Goal: Transaction & Acquisition: Purchase product/service

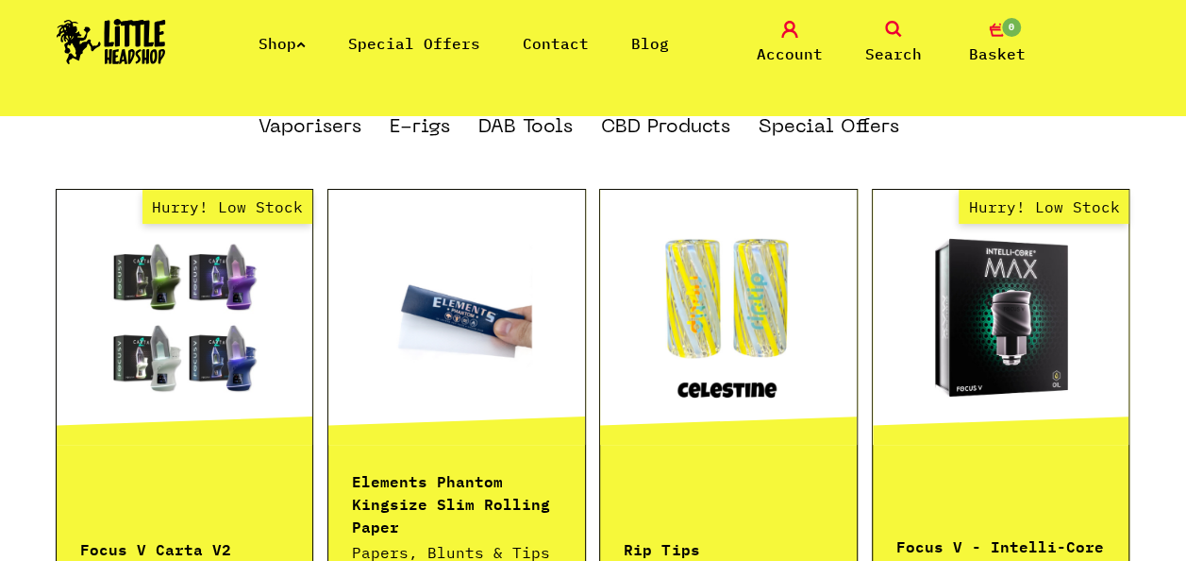
scroll to position [1227, 0]
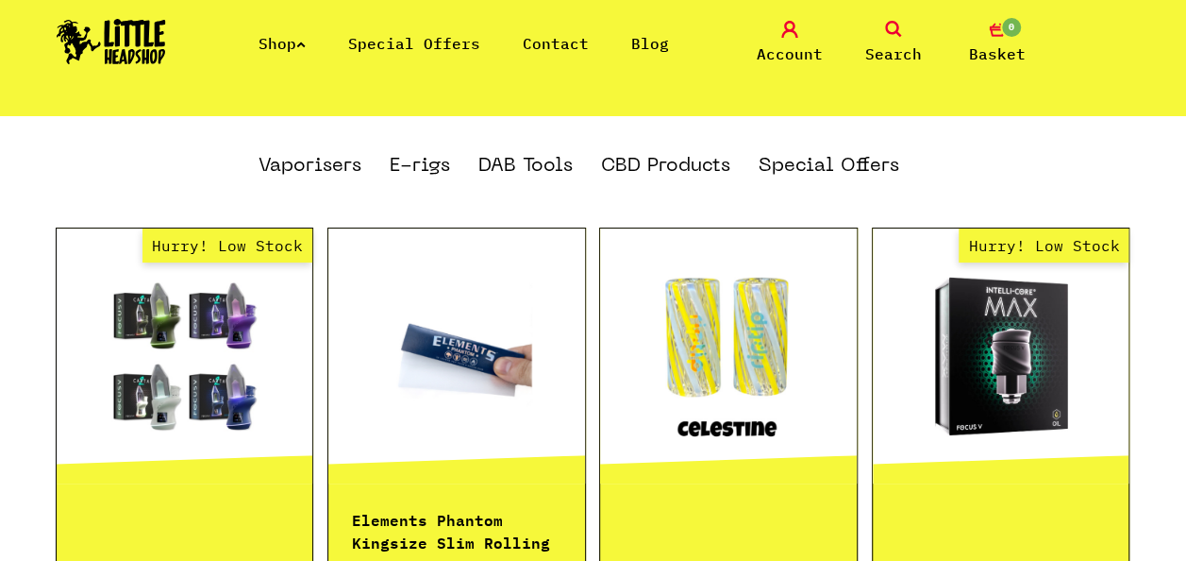
click at [880, 38] on link "Search" at bounding box center [893, 43] width 94 height 44
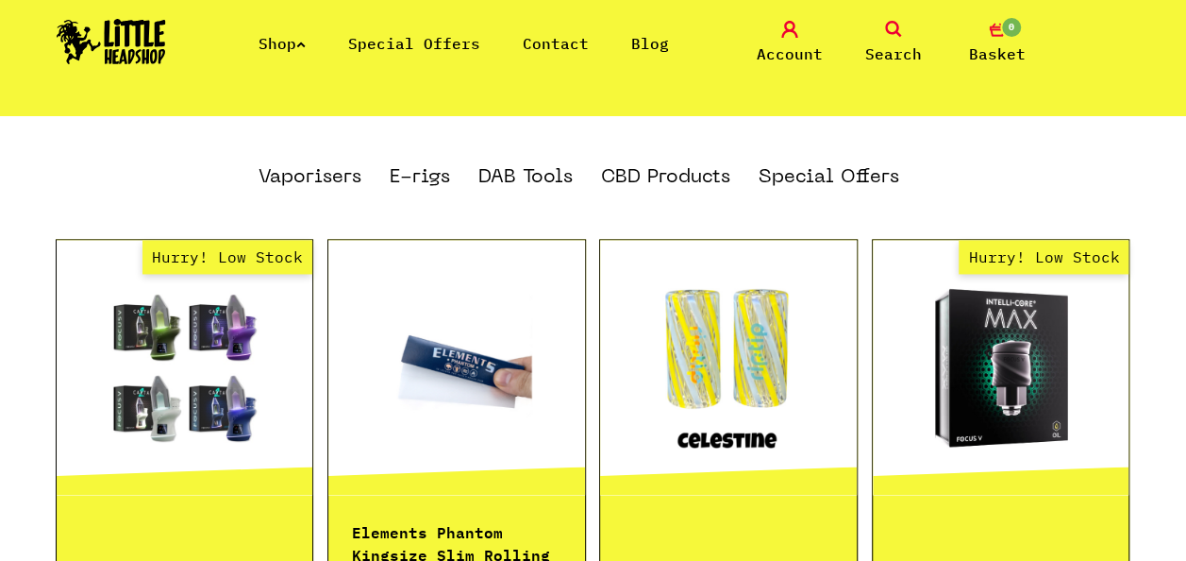
scroll to position [1270, 0]
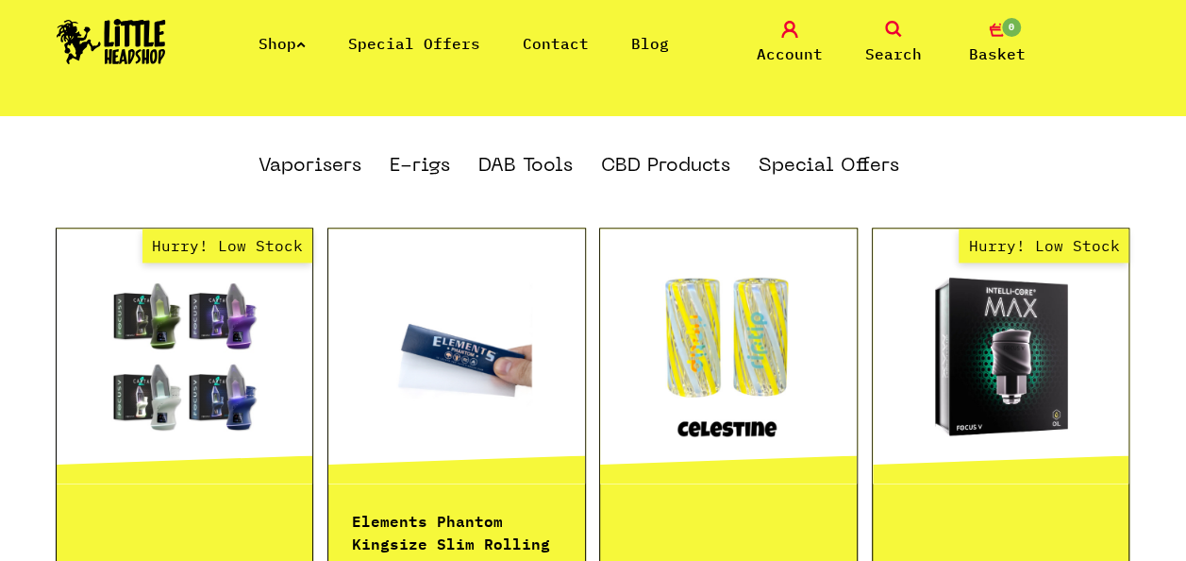
click at [895, 32] on icon at bounding box center [893, 29] width 17 height 17
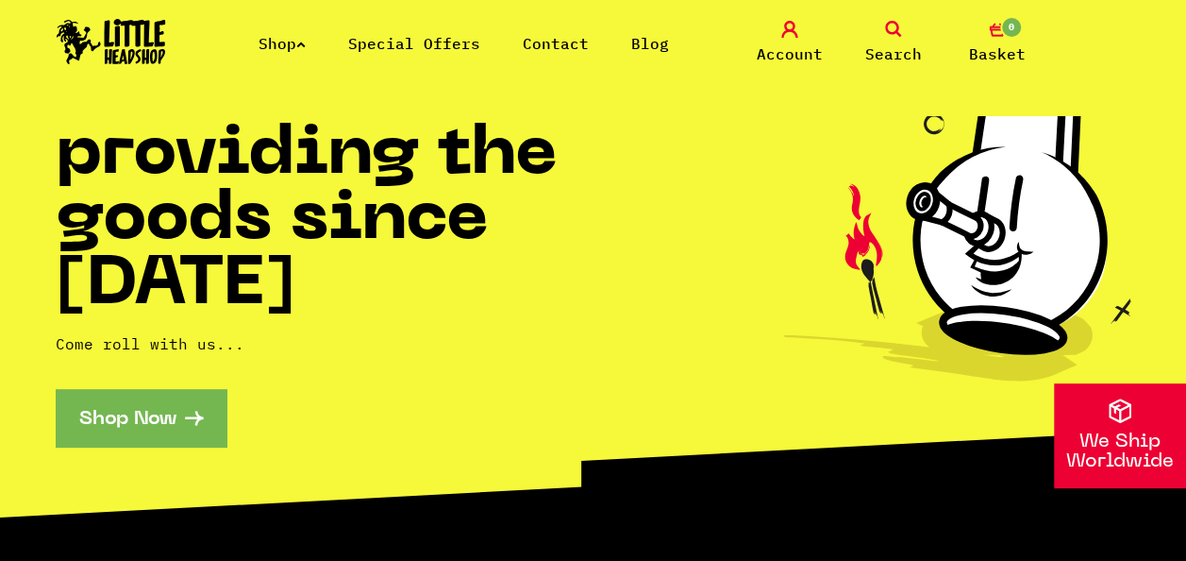
scroll to position [0, 0]
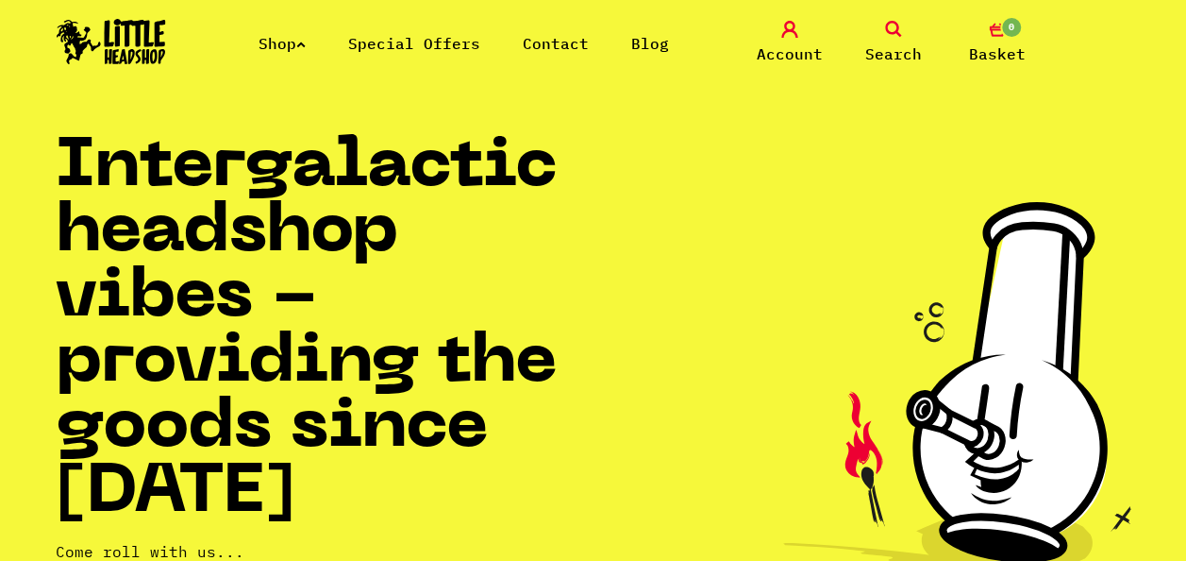
click at [897, 30] on icon at bounding box center [893, 29] width 17 height 17
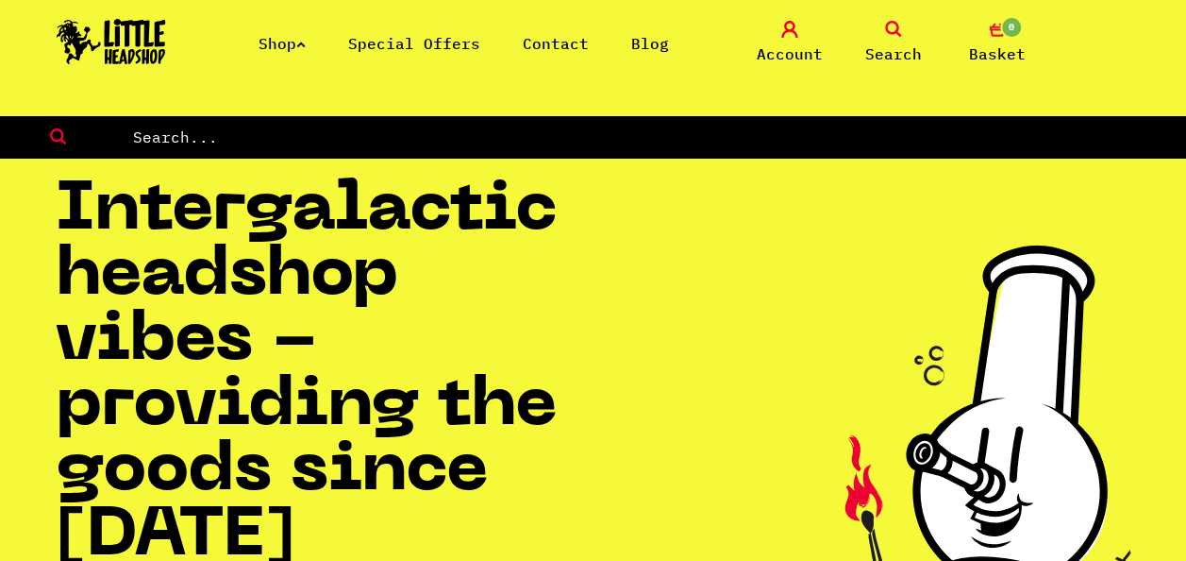
click at [243, 138] on input "text" at bounding box center [658, 137] width 1055 height 25
type input "phatty"
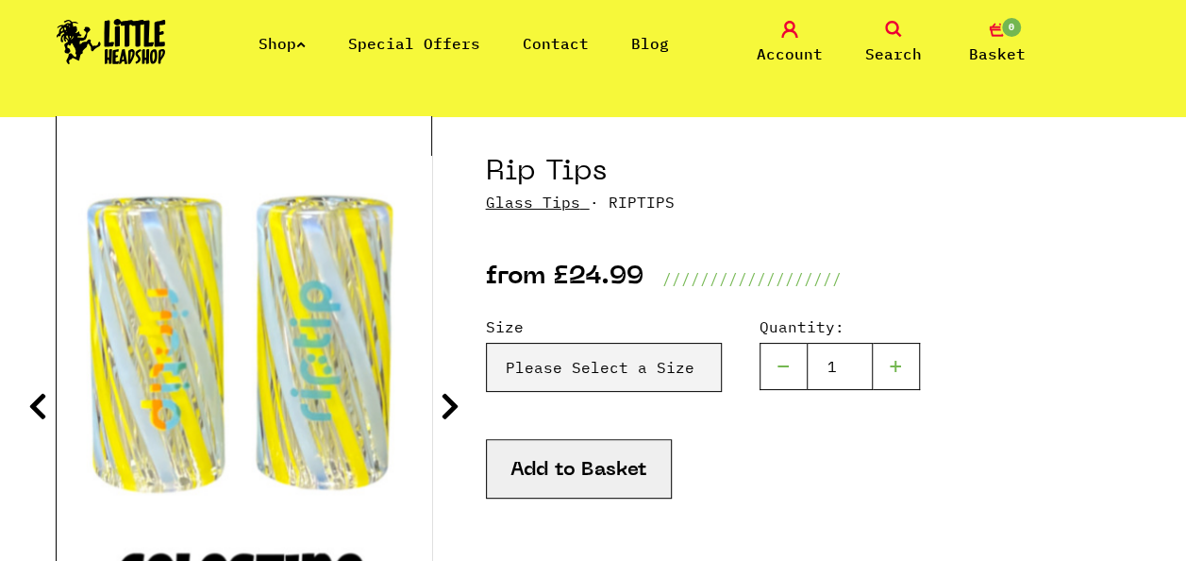
scroll to position [189, 0]
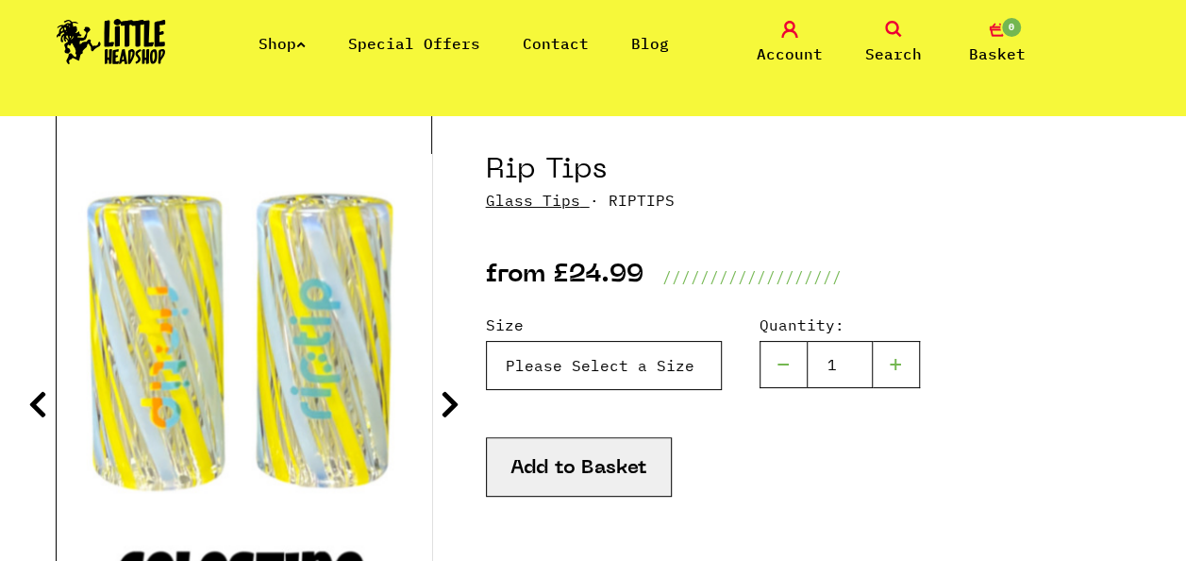
click at [657, 364] on select "Please Select a Size Rip Tips - Size 7 - Clear - £24.99 (Out of Stock) Rip Tips…" at bounding box center [604, 365] width 236 height 49
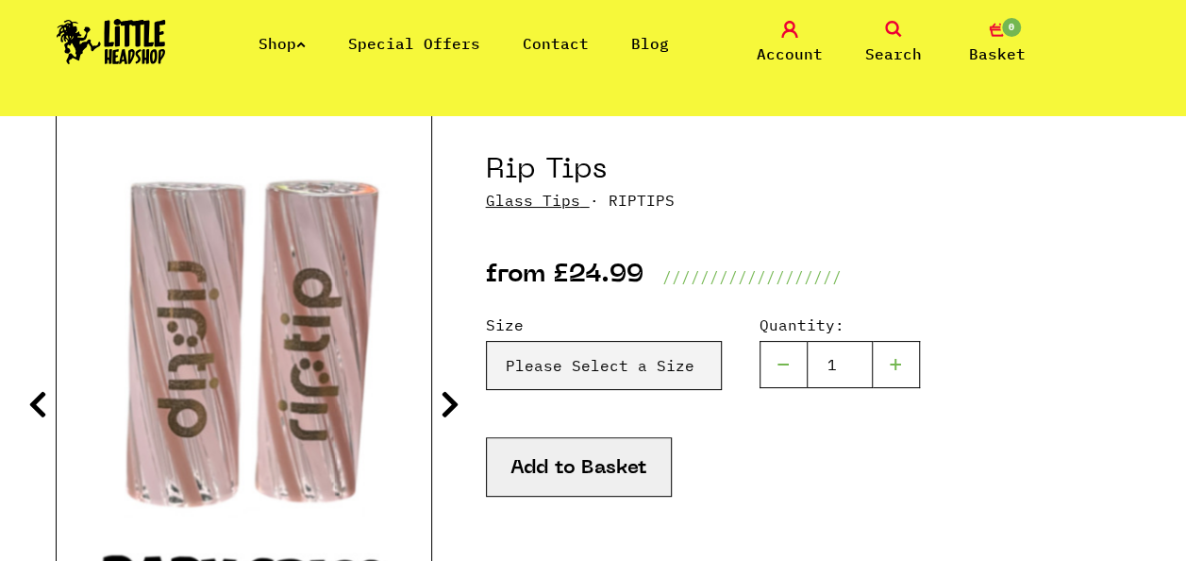
click at [857, 455] on div "Add to Basket" at bounding box center [808, 490] width 645 height 107
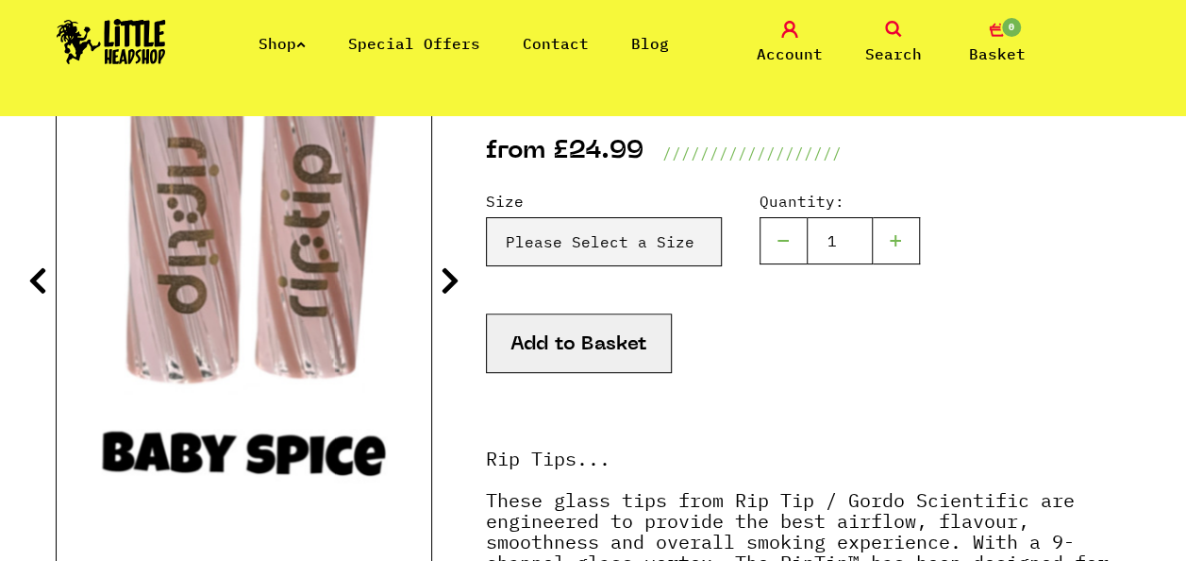
scroll to position [283, 0]
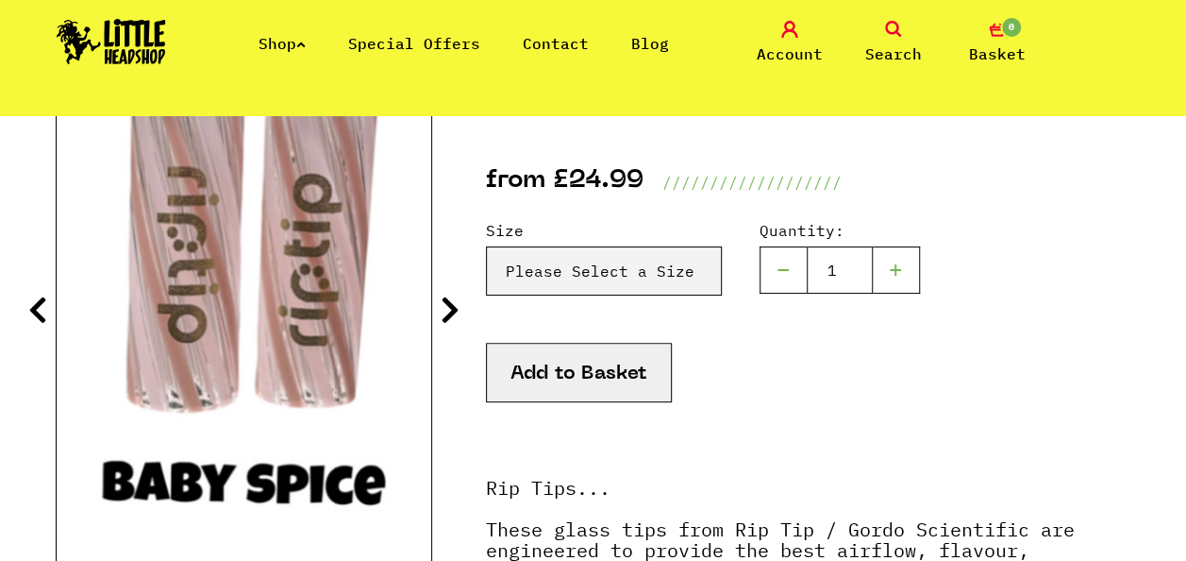
click at [452, 311] on icon at bounding box center [450, 309] width 19 height 30
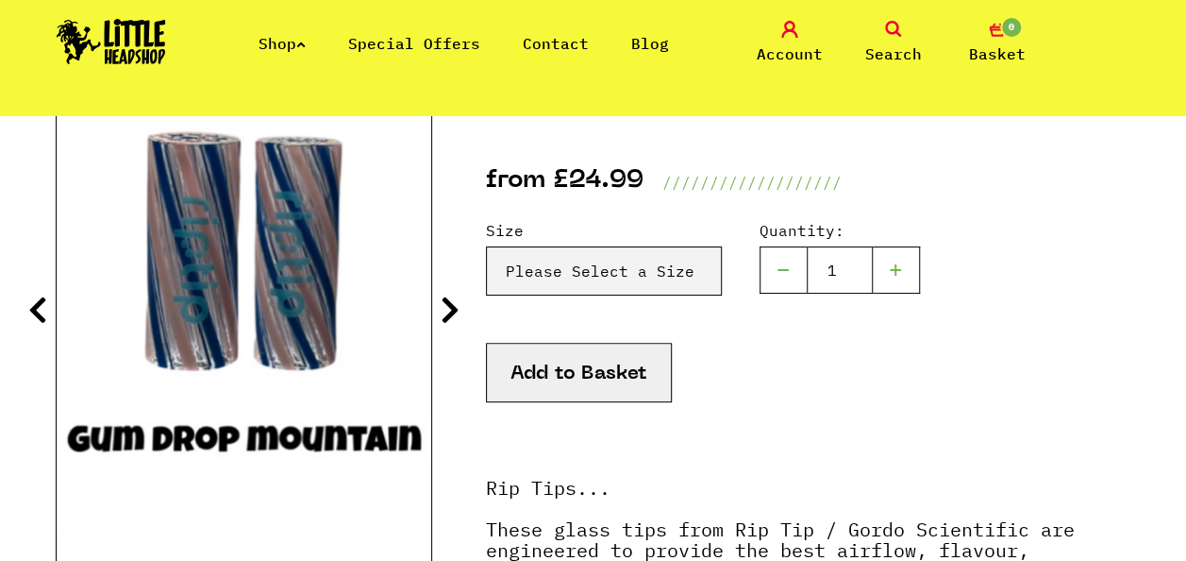
click at [452, 311] on icon at bounding box center [450, 309] width 19 height 30
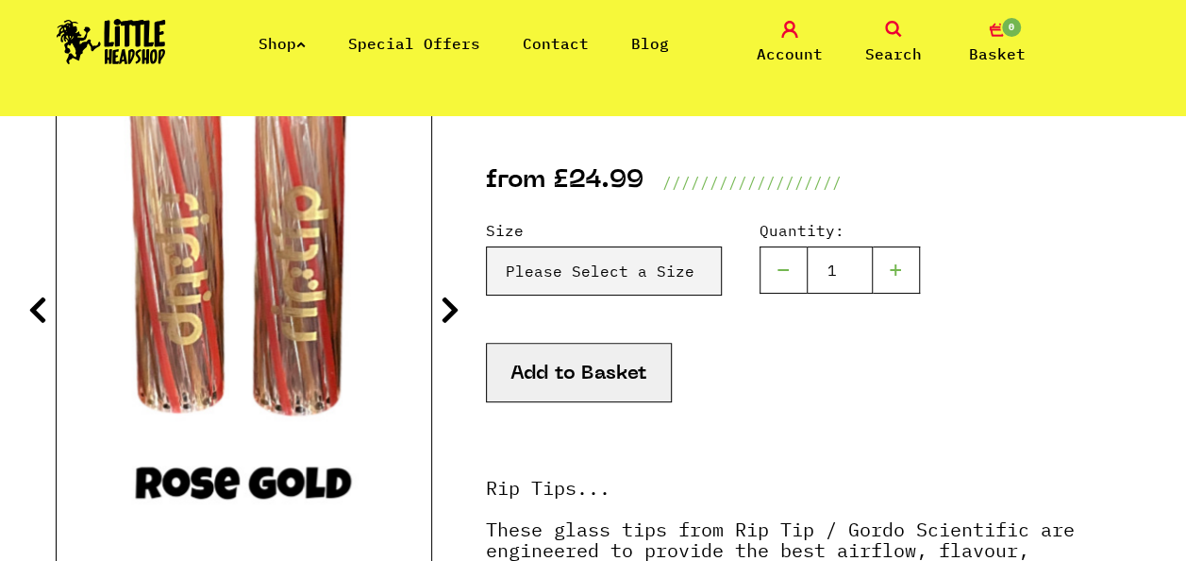
click at [452, 311] on icon at bounding box center [450, 309] width 19 height 30
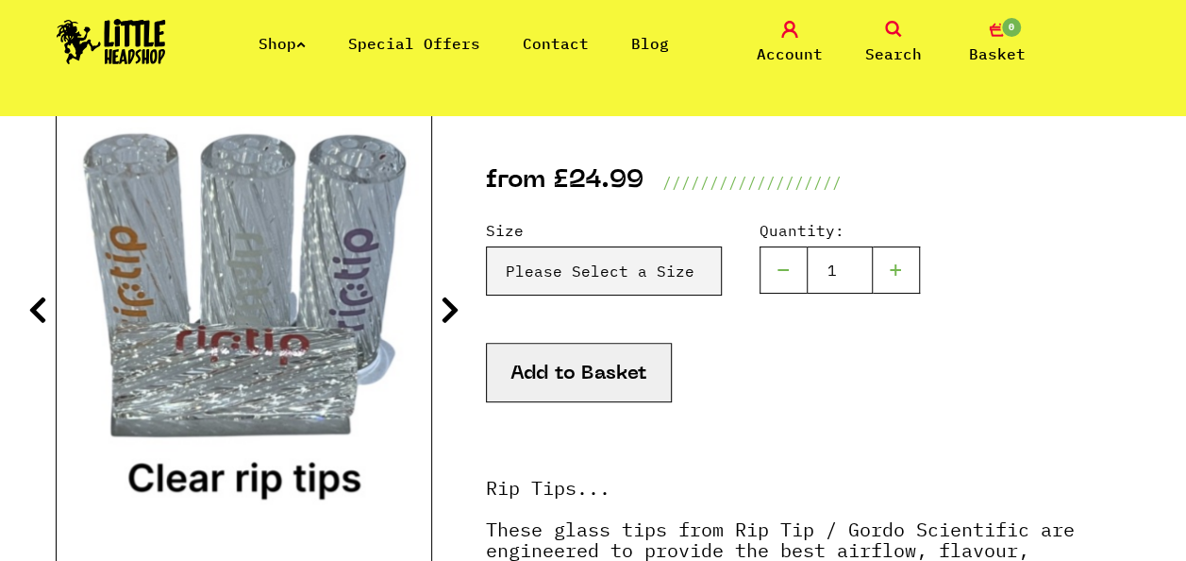
click at [452, 311] on icon at bounding box center [450, 309] width 19 height 30
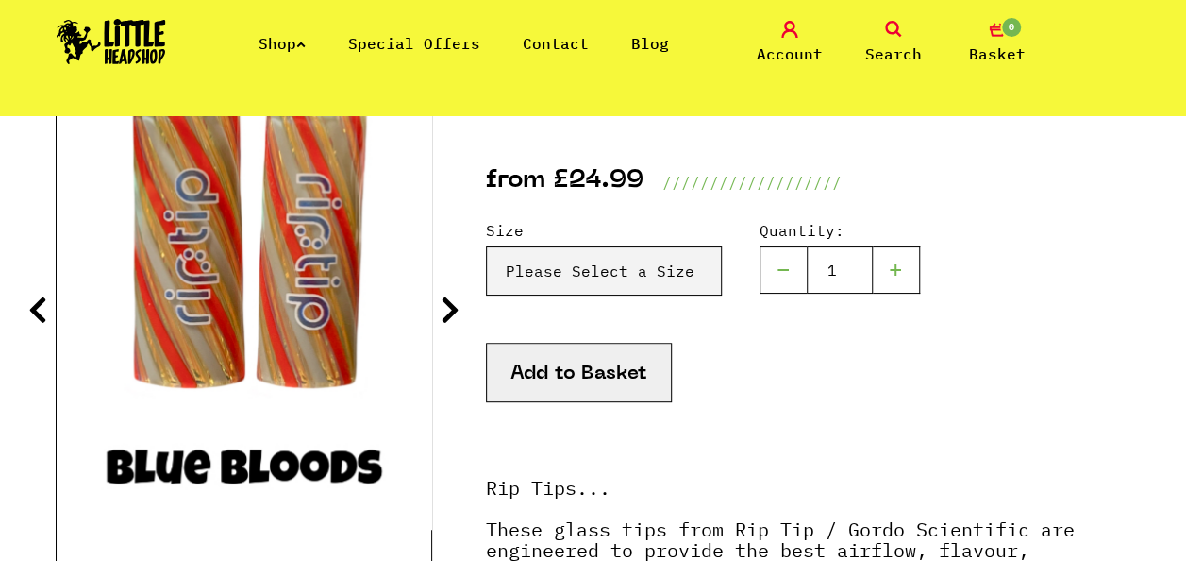
click at [457, 319] on icon at bounding box center [450, 309] width 19 height 30
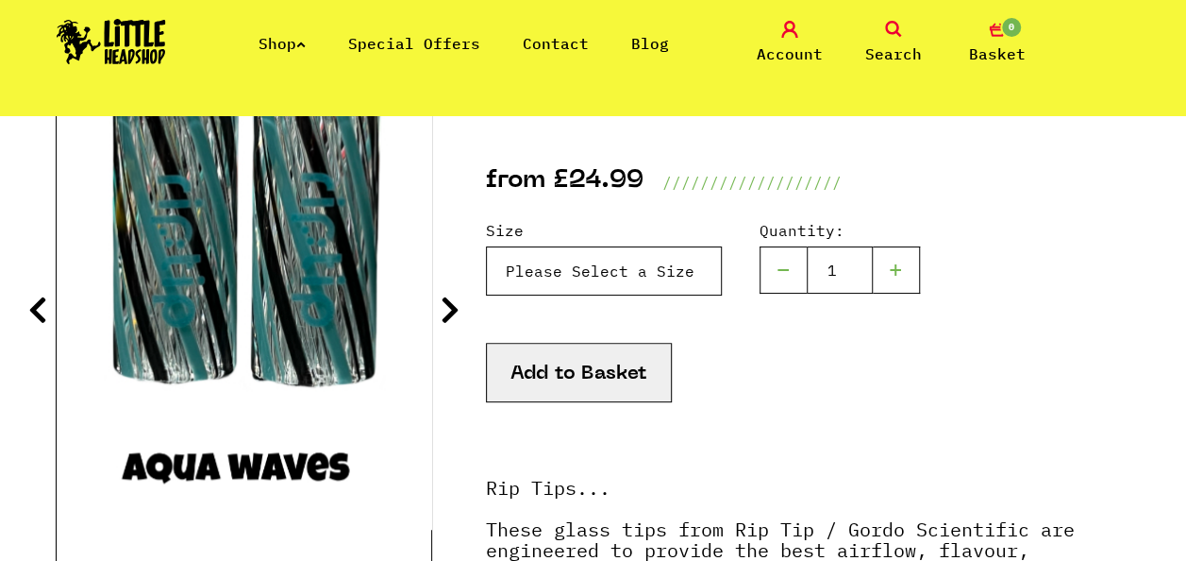
click at [590, 268] on select "Please Select a Size Rip Tips - Size 7 - Clear - £24.99 (Out of Stock) Rip Tips…" at bounding box center [604, 270] width 236 height 49
click at [450, 298] on icon at bounding box center [450, 309] width 19 height 30
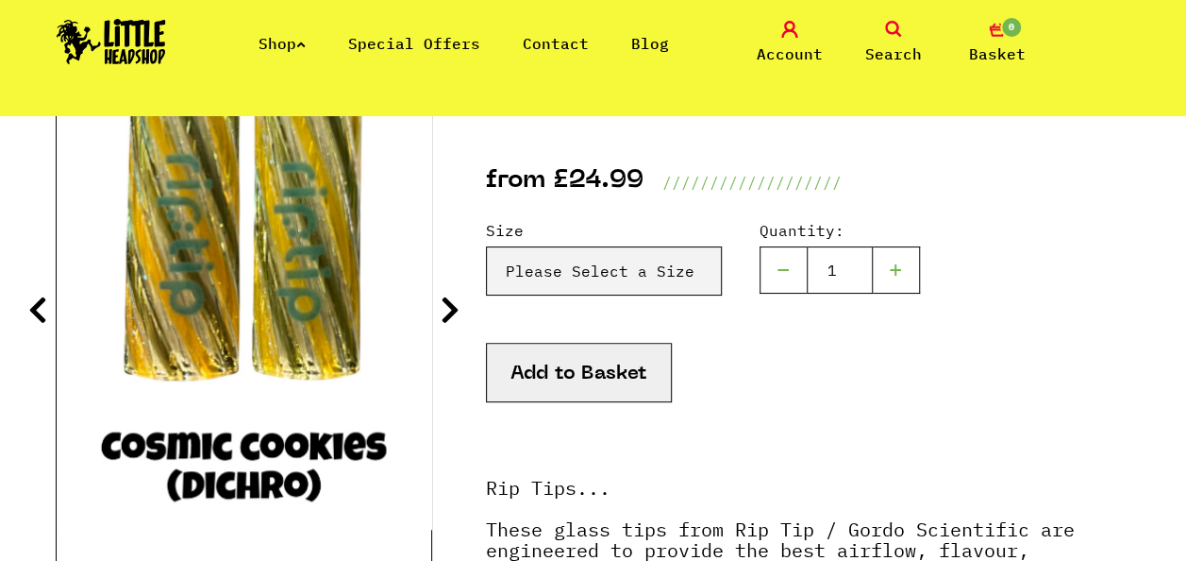
scroll to position [189, 0]
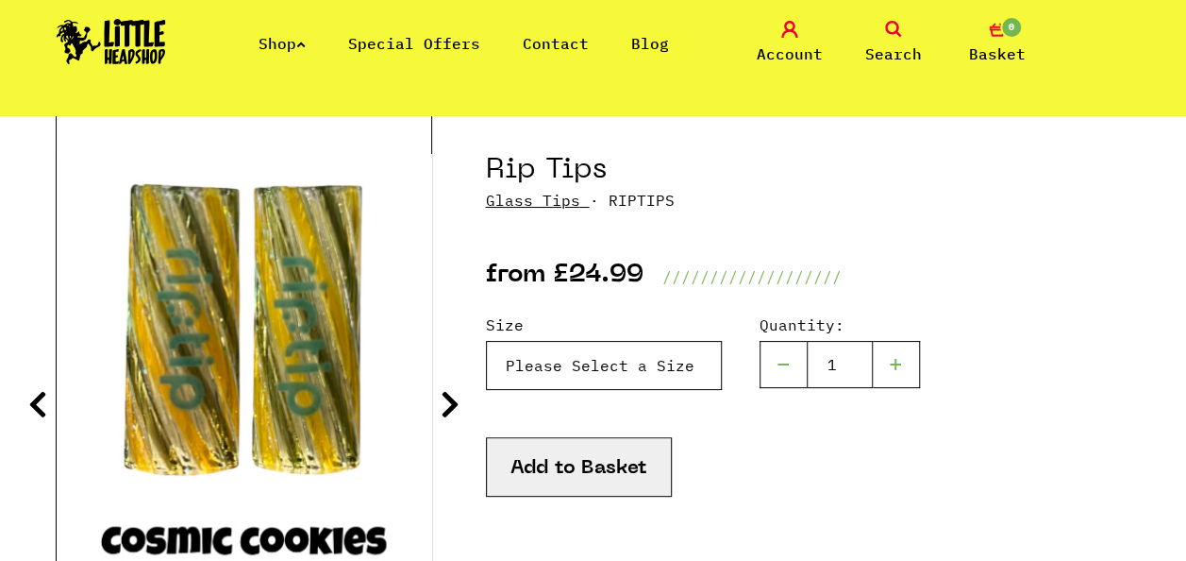
click at [612, 377] on select "Please Select a Size Rip Tips - Size 7 - Clear - £24.99 (Out of Stock) Rip Tips…" at bounding box center [604, 365] width 236 height 49
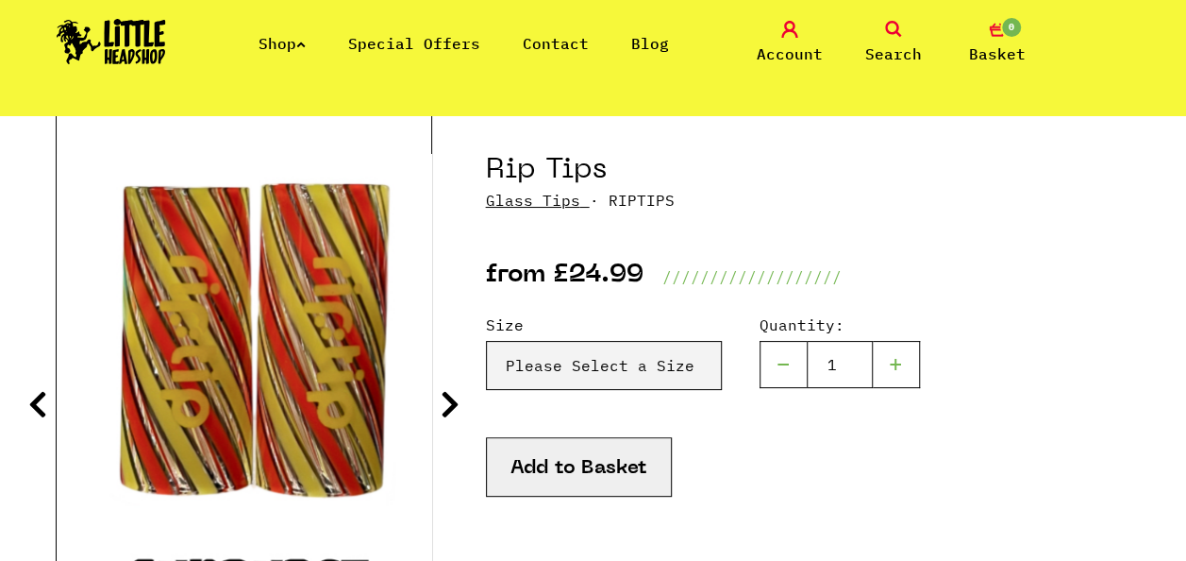
click at [446, 400] on icon at bounding box center [450, 404] width 19 height 30
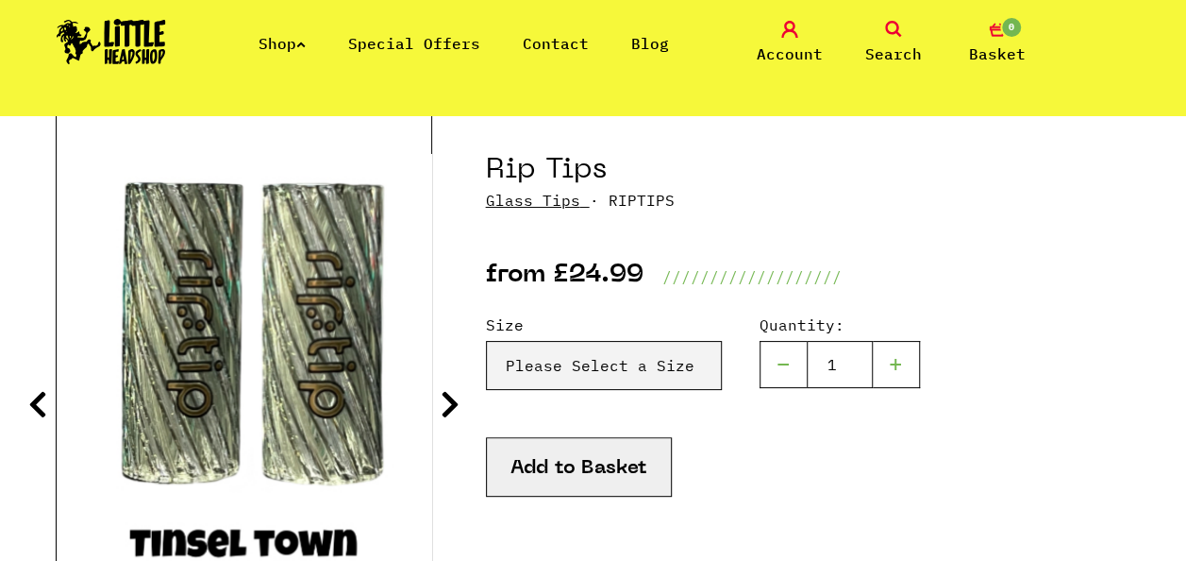
click at [446, 400] on icon at bounding box center [450, 404] width 19 height 30
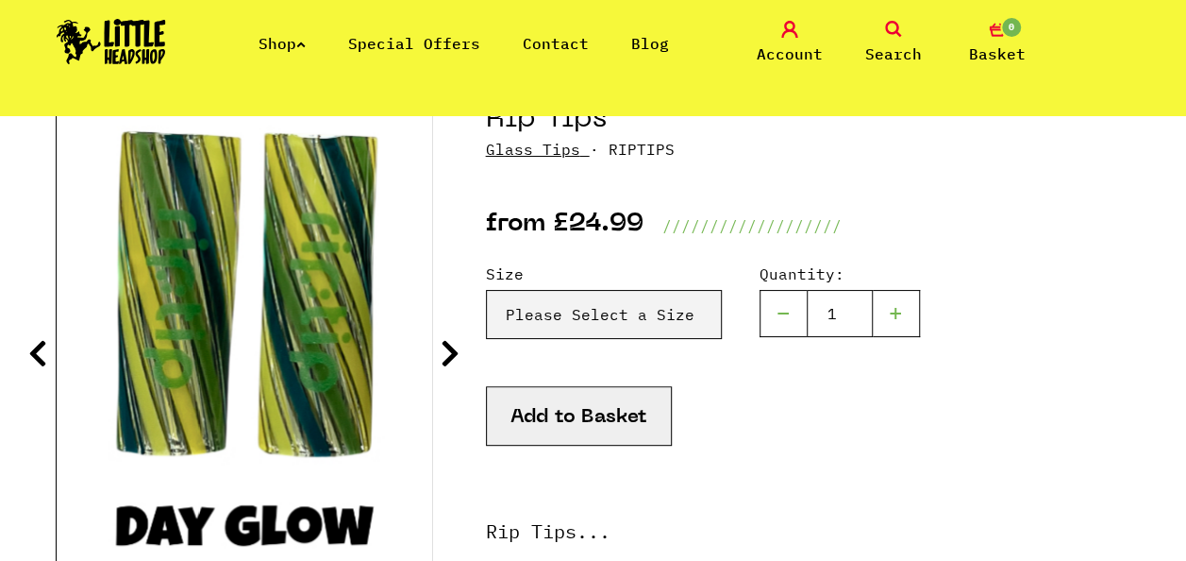
scroll to position [283, 0]
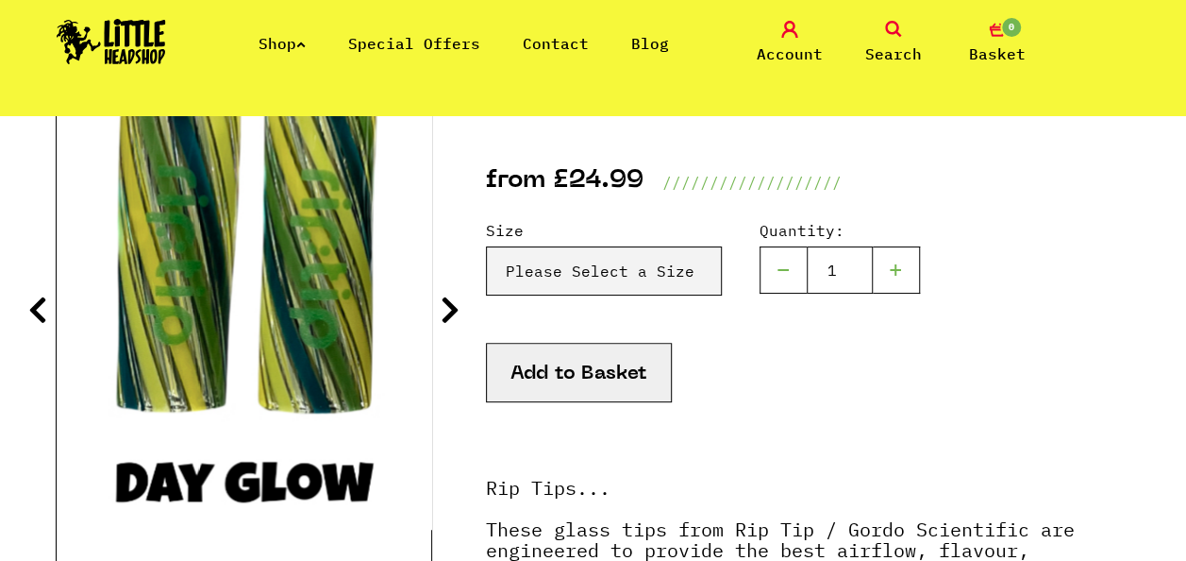
click at [444, 308] on icon at bounding box center [450, 309] width 19 height 30
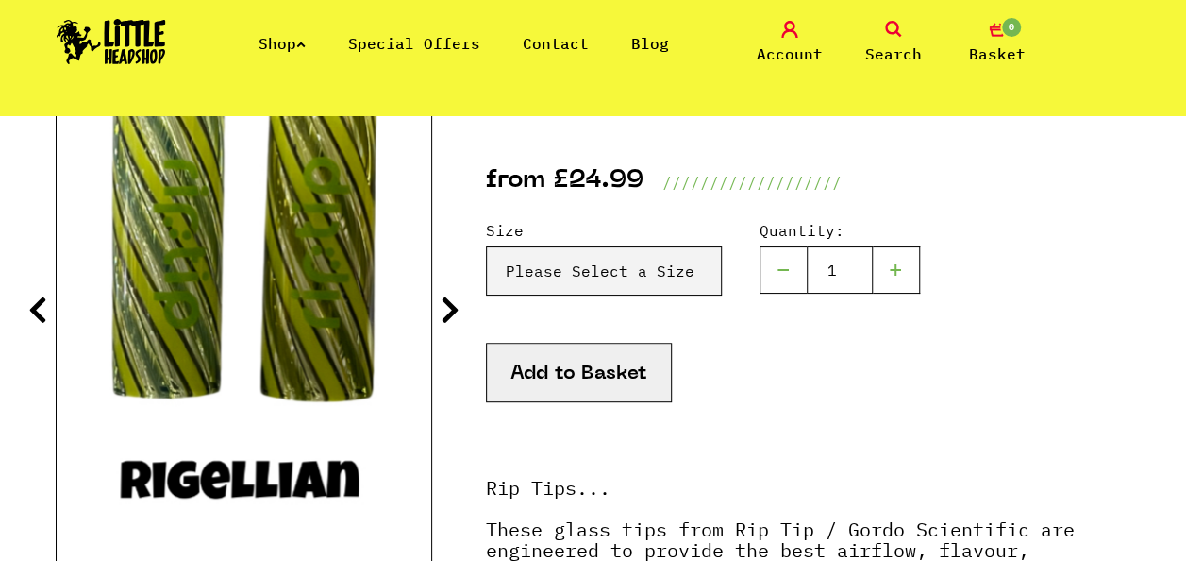
click at [444, 308] on icon at bounding box center [450, 309] width 19 height 30
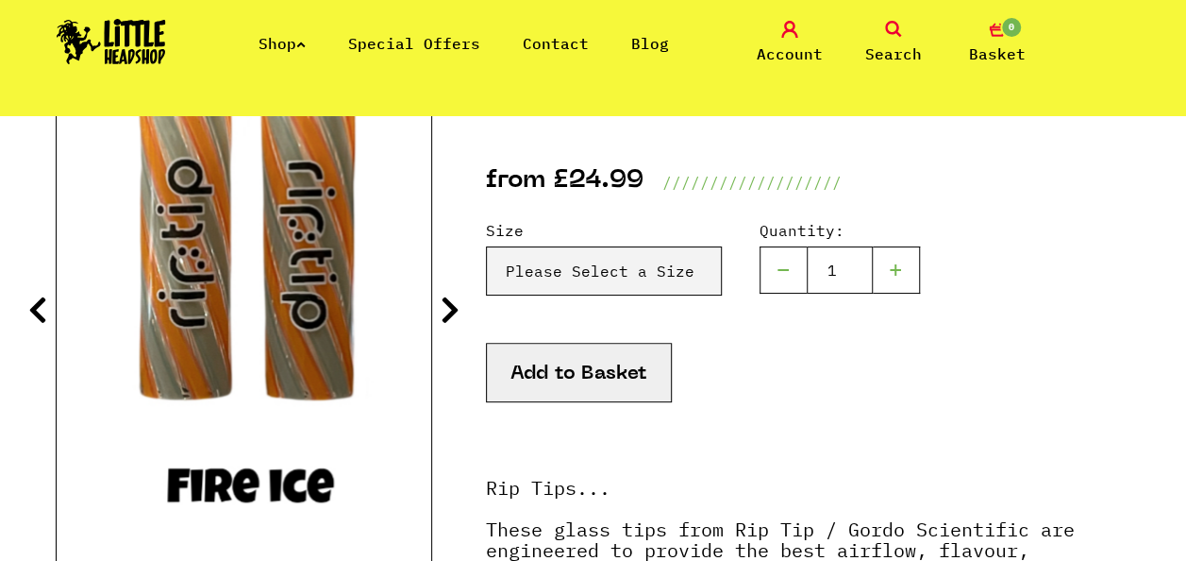
click at [444, 308] on icon at bounding box center [450, 309] width 19 height 30
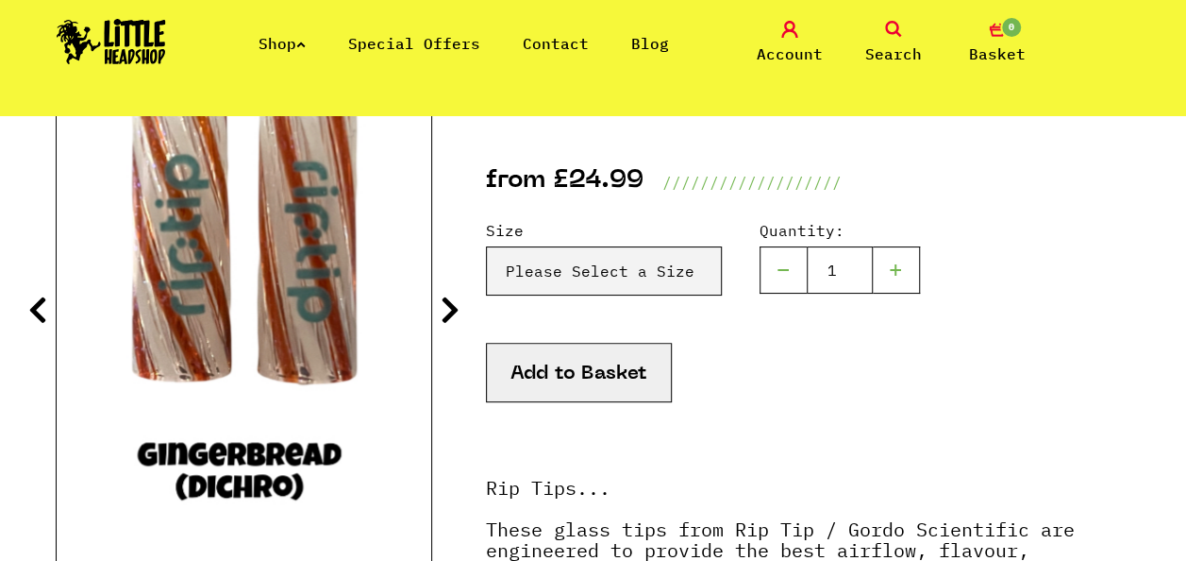
click at [444, 308] on icon at bounding box center [450, 309] width 19 height 30
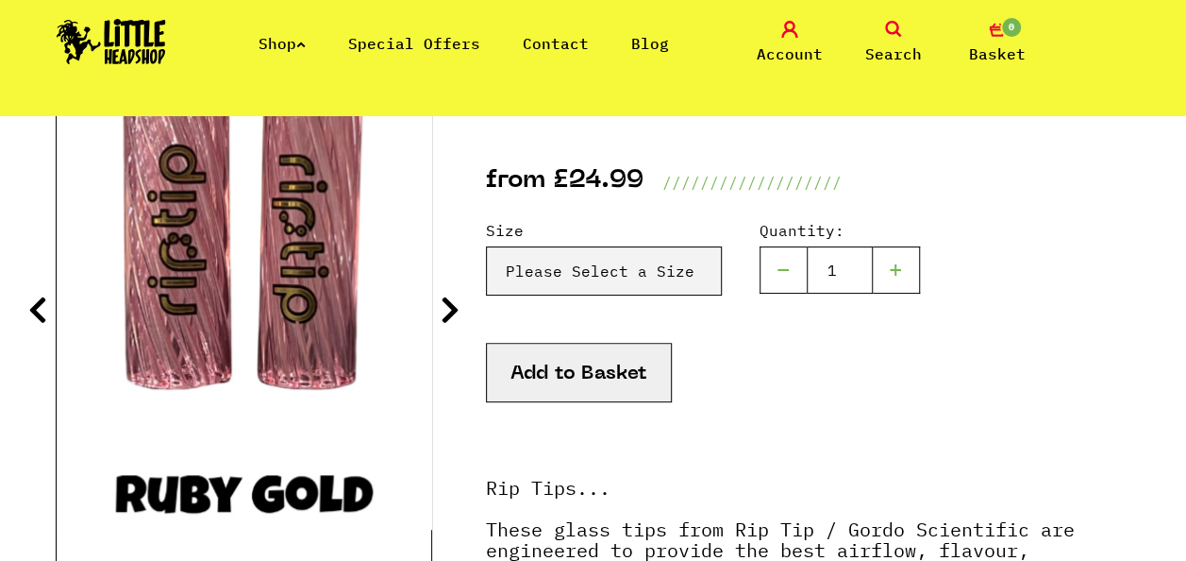
click at [444, 308] on icon at bounding box center [450, 309] width 19 height 30
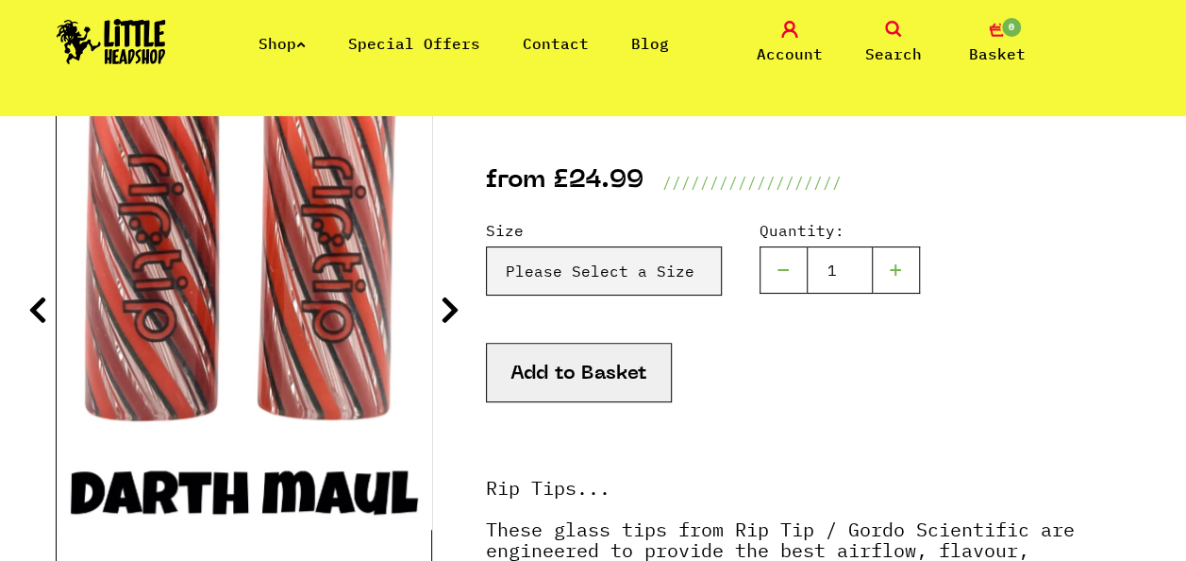
click at [444, 308] on icon at bounding box center [450, 309] width 19 height 30
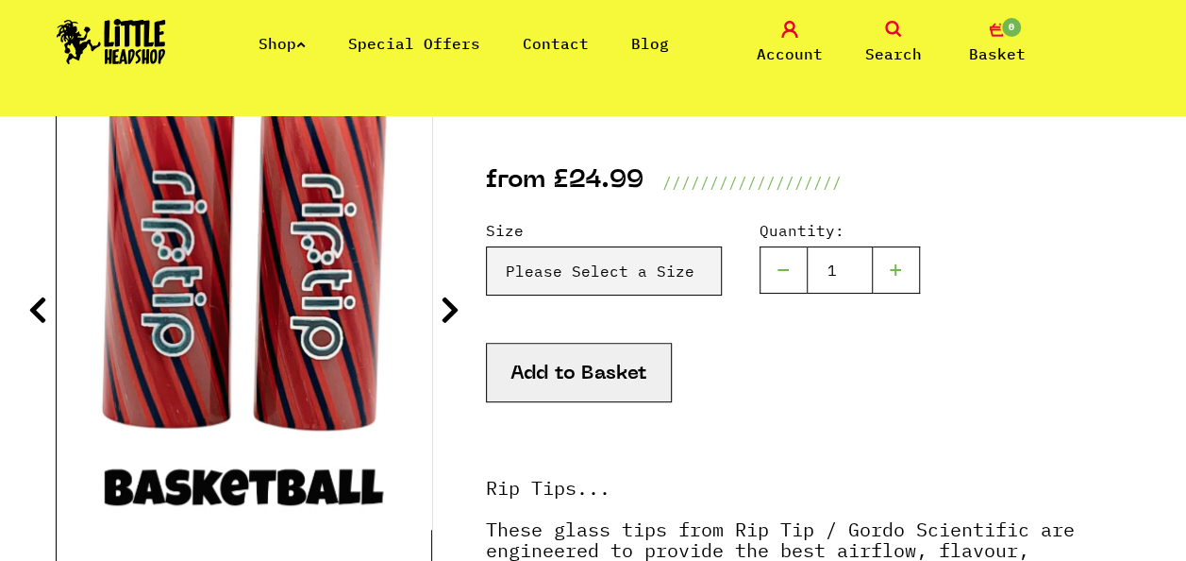
click at [444, 308] on icon at bounding box center [450, 309] width 19 height 30
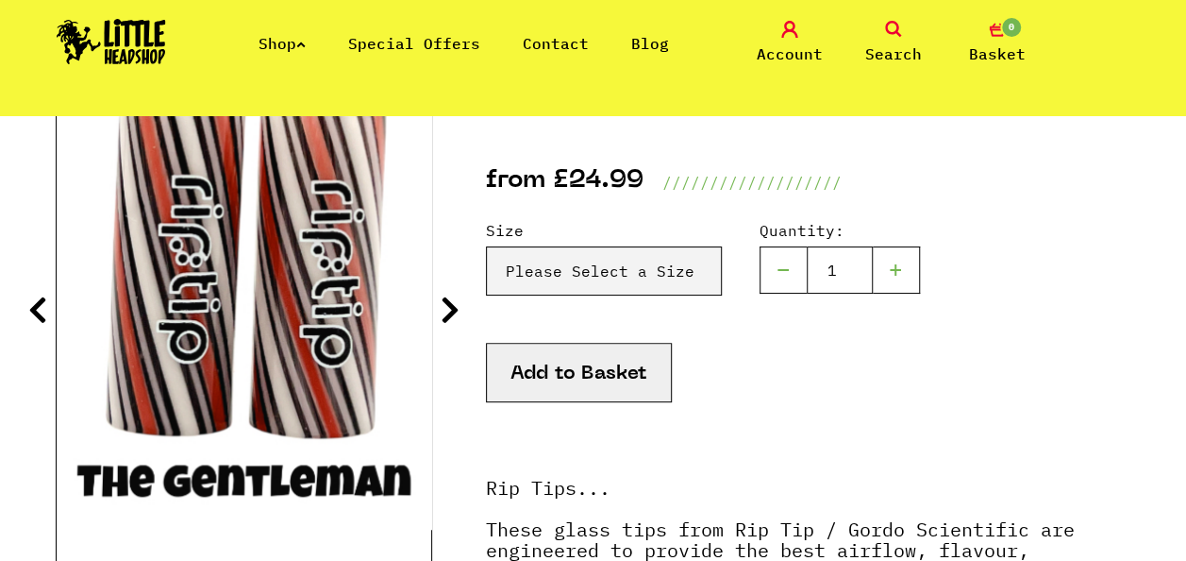
click at [39, 314] on icon at bounding box center [37, 309] width 19 height 30
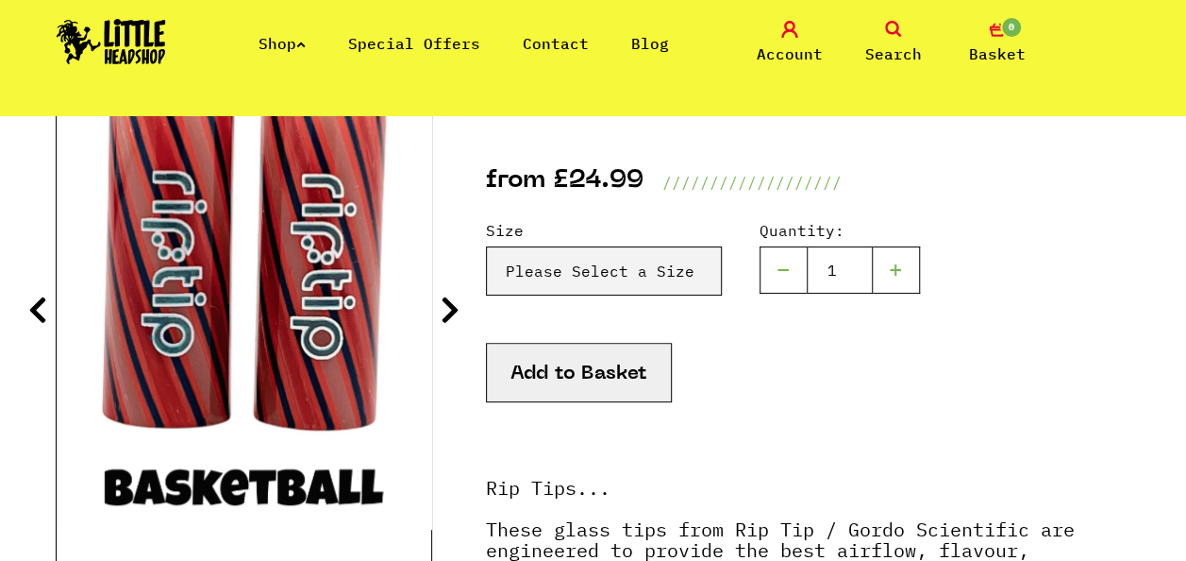
click at [447, 301] on icon at bounding box center [450, 309] width 19 height 30
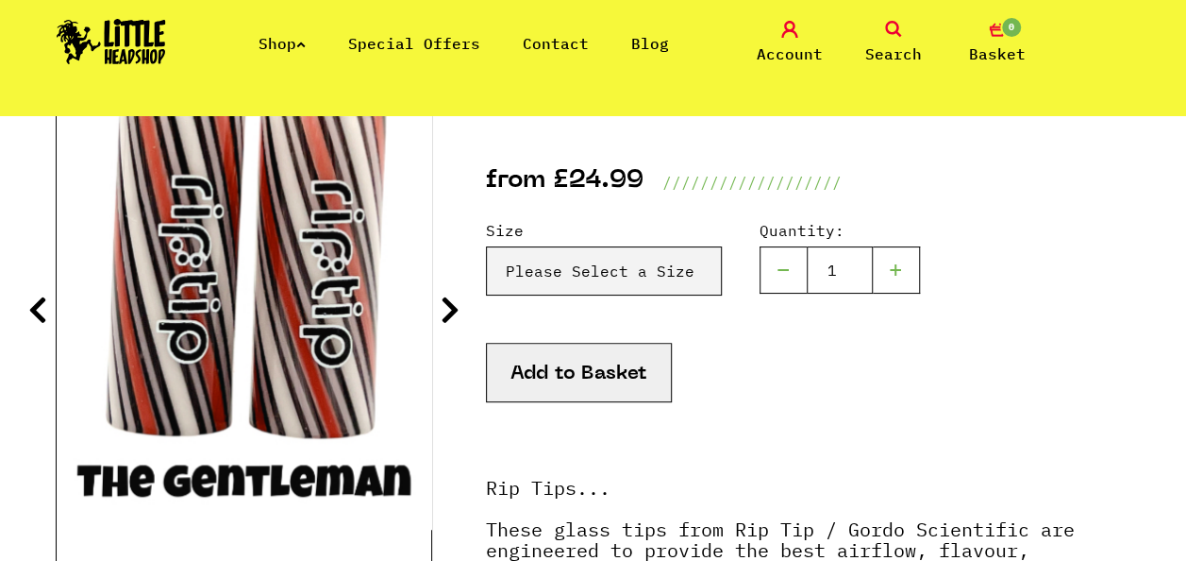
click at [442, 301] on icon at bounding box center [450, 309] width 19 height 30
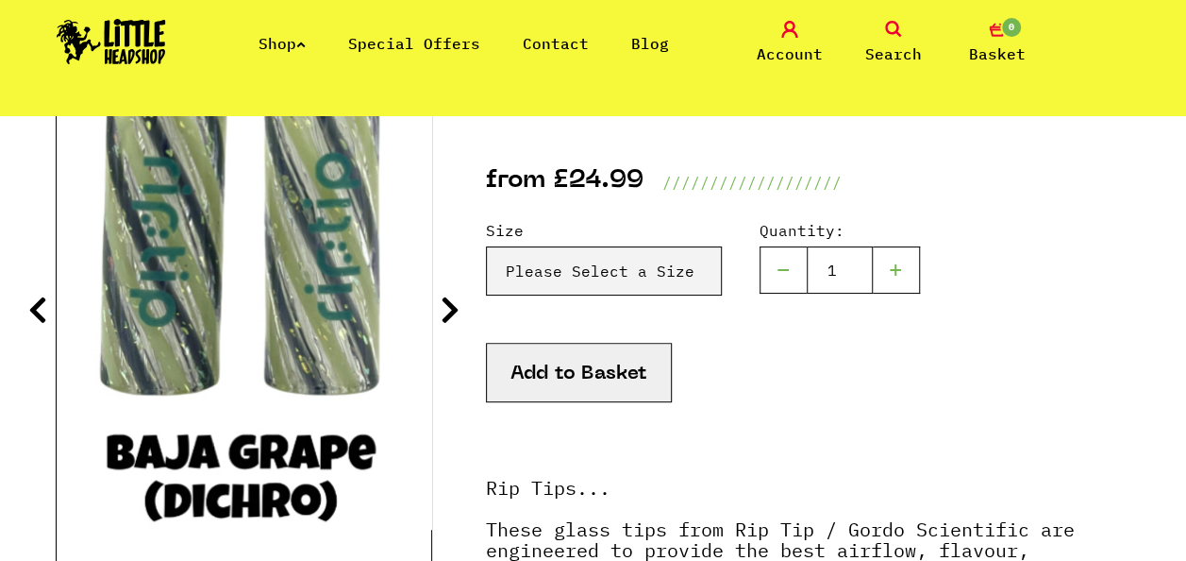
click at [441, 301] on icon at bounding box center [450, 309] width 19 height 30
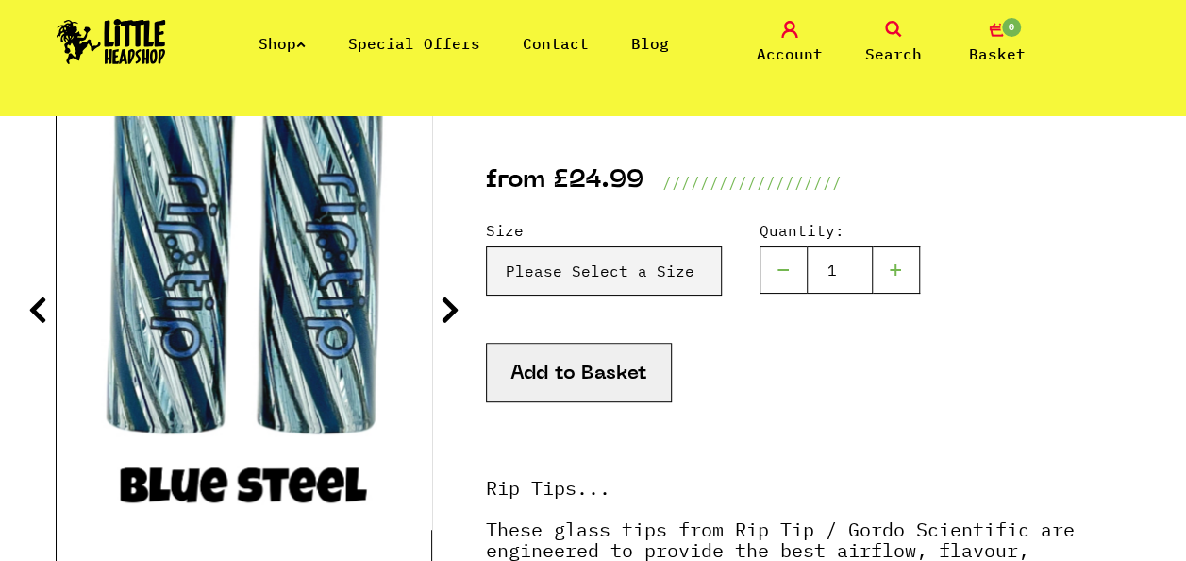
click at [444, 304] on icon at bounding box center [450, 309] width 19 height 30
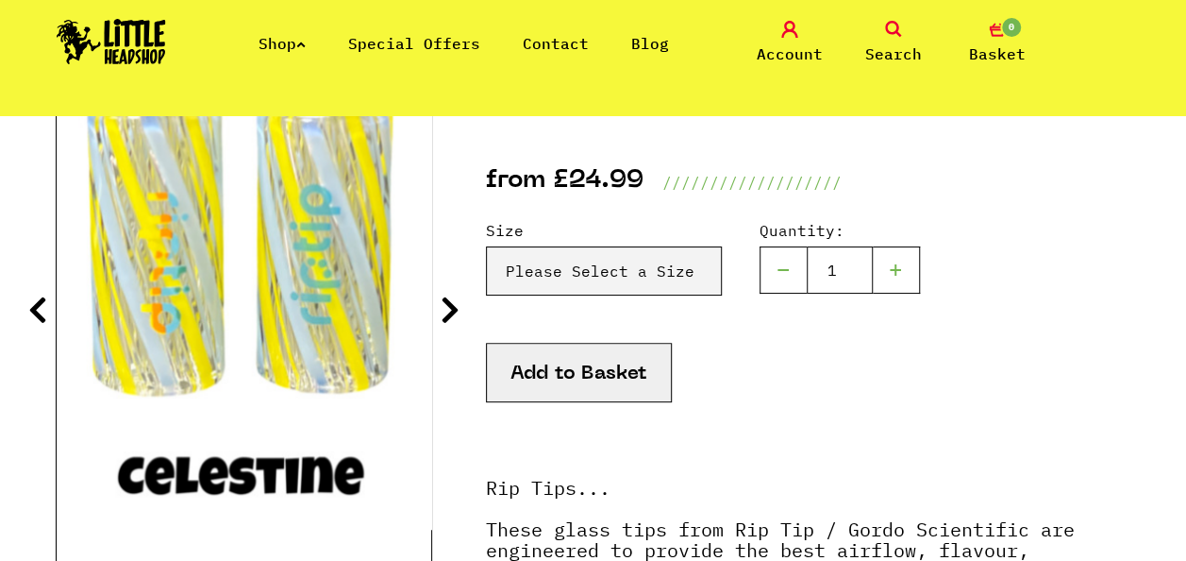
click at [445, 305] on icon at bounding box center [450, 309] width 19 height 30
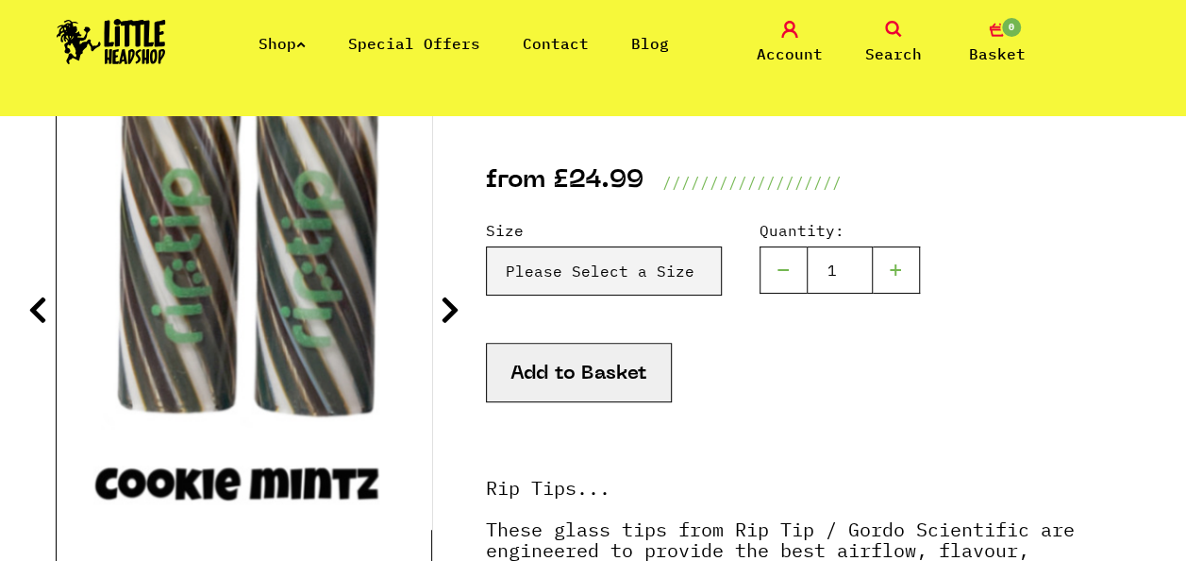
click at [445, 305] on icon at bounding box center [450, 309] width 19 height 30
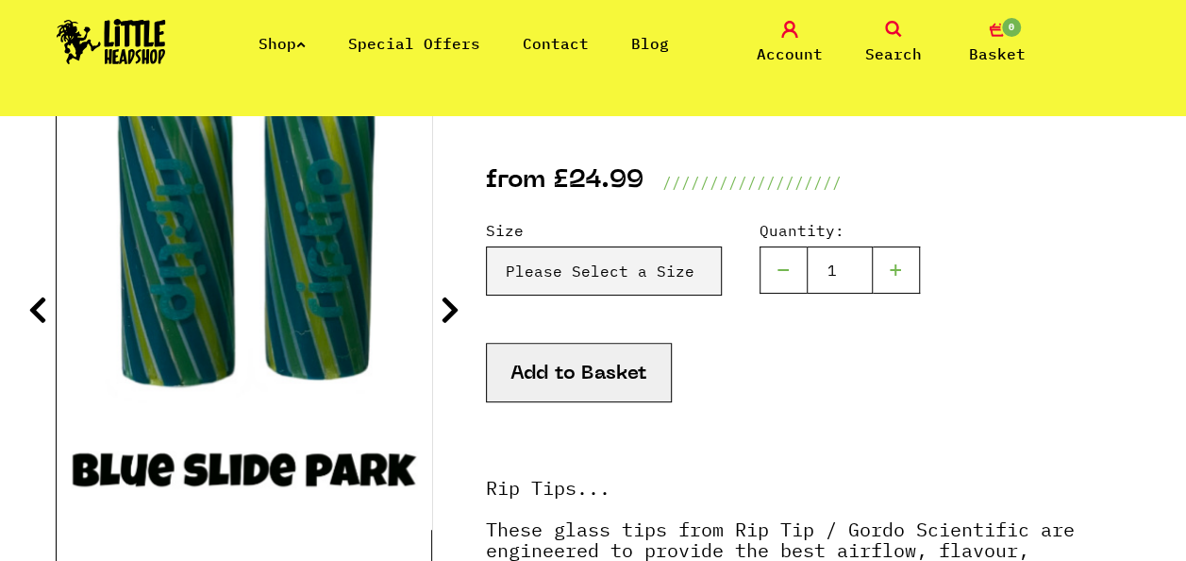
click at [445, 305] on icon at bounding box center [450, 309] width 19 height 30
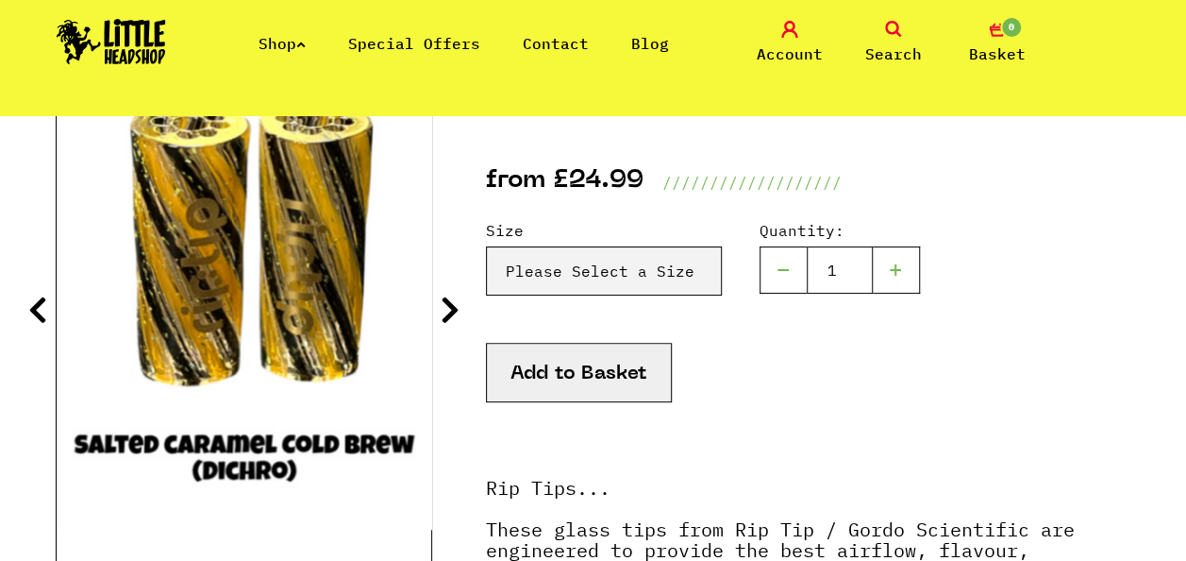
click at [445, 305] on icon at bounding box center [450, 309] width 19 height 30
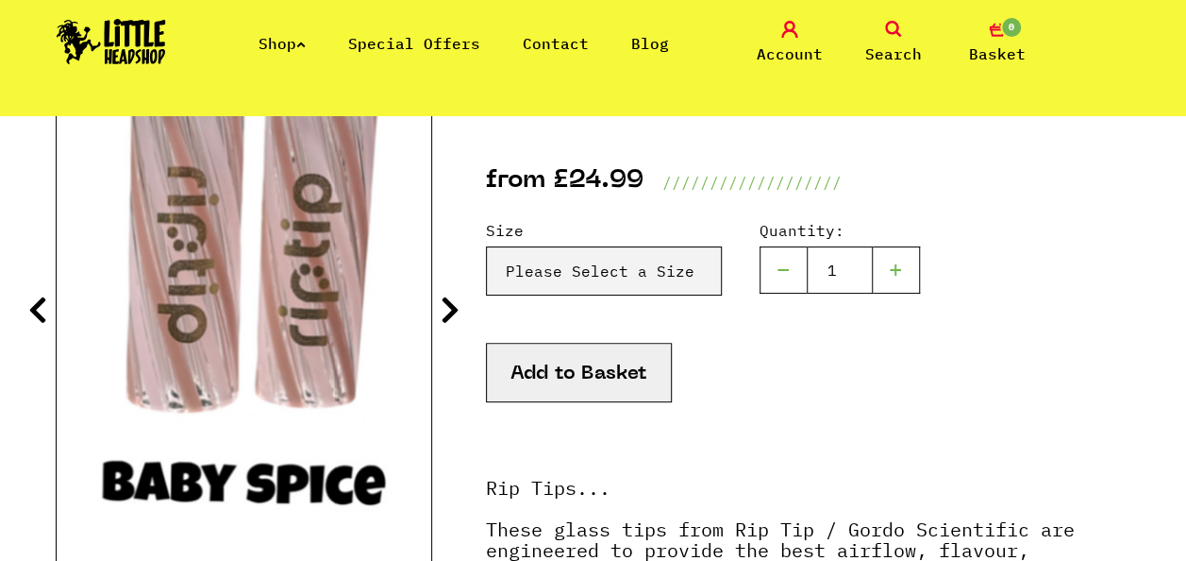
click at [445, 305] on icon at bounding box center [450, 309] width 19 height 30
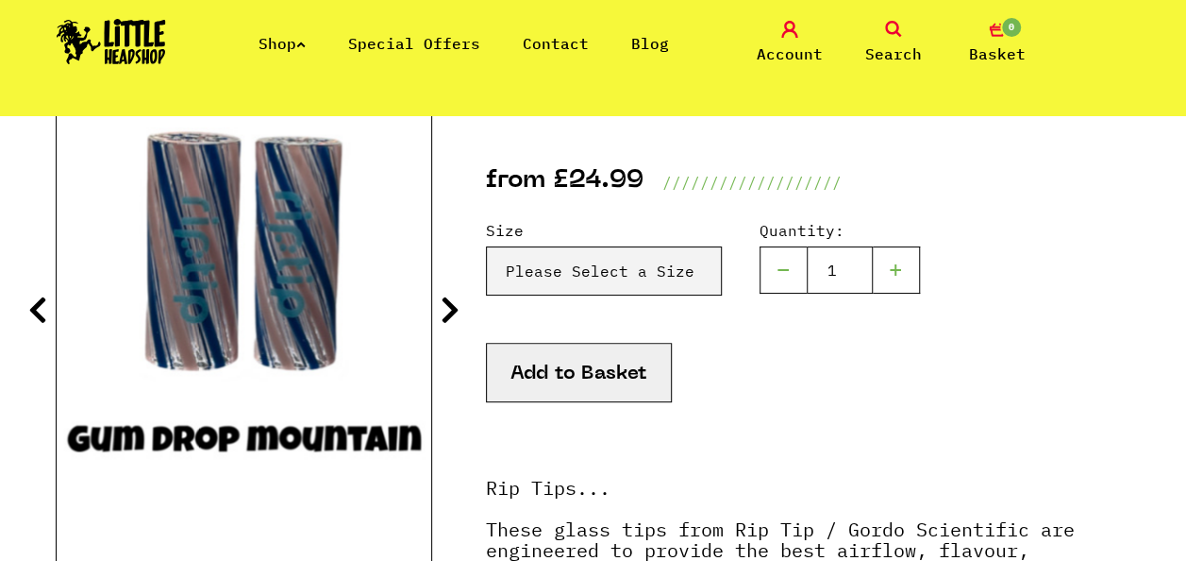
click at [445, 305] on icon at bounding box center [450, 309] width 19 height 30
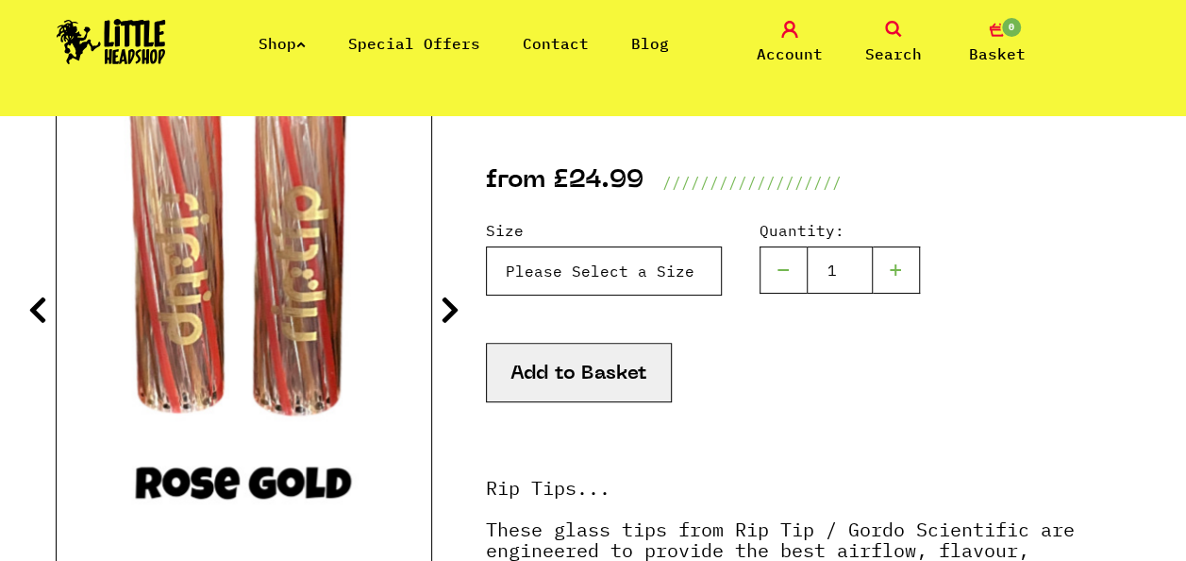
click at [549, 268] on select "Please Select a Size Rip Tips - Size 7 - Clear - £24.99 (Out of Stock) Rip Tips…" at bounding box center [604, 270] width 236 height 49
drag, startPoint x: 844, startPoint y: 393, endPoint x: 844, endPoint y: 348, distance: 44.4
click at [843, 393] on div "Add to Basket" at bounding box center [808, 396] width 645 height 107
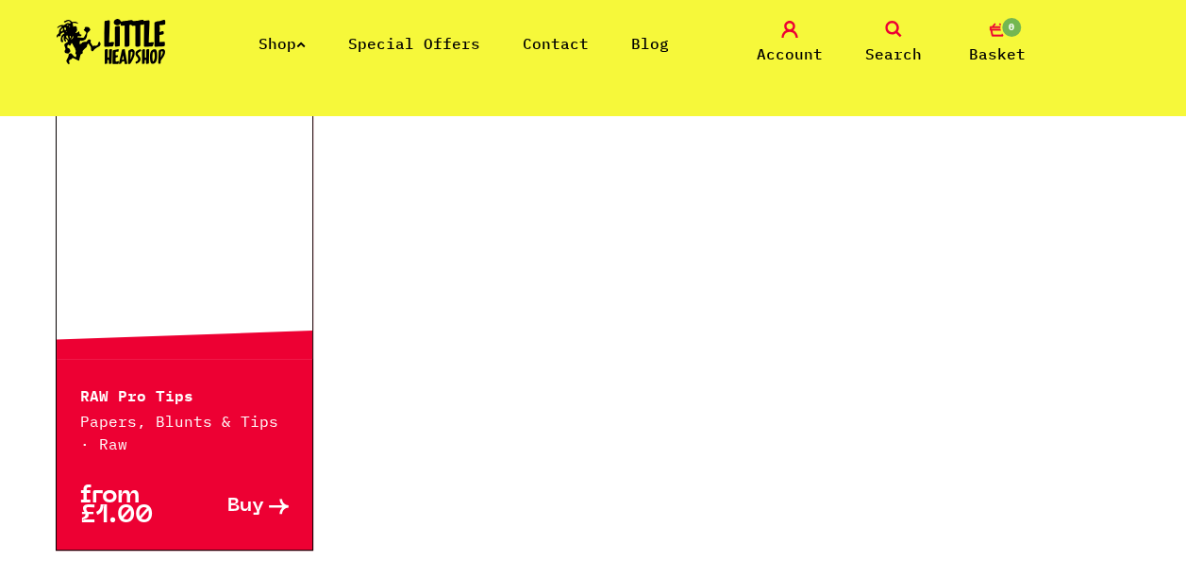
scroll to position [283, 0]
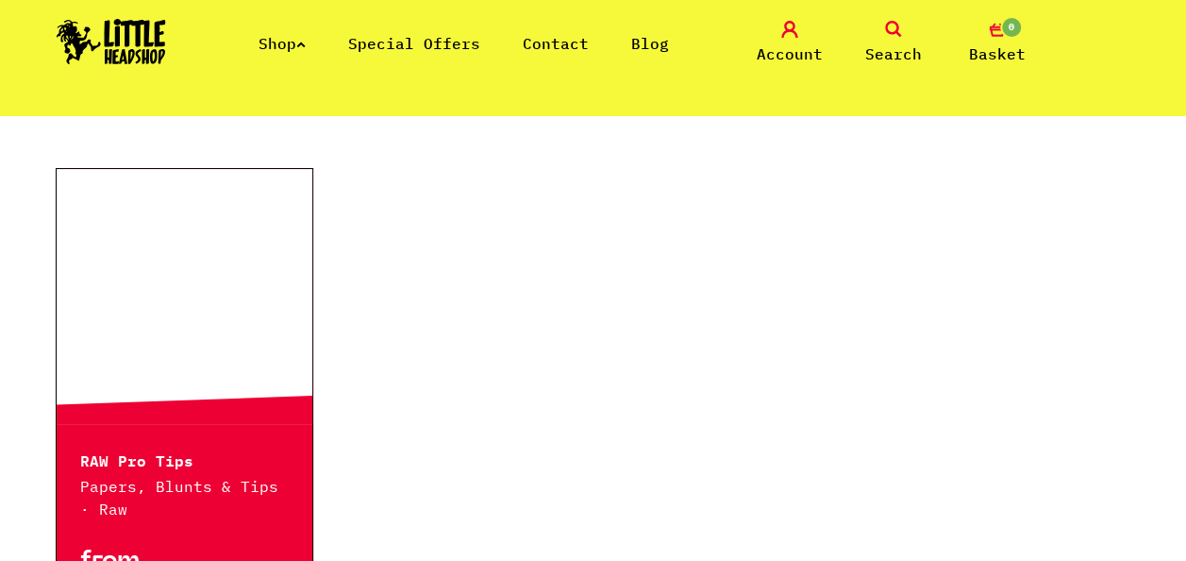
click at [213, 287] on link at bounding box center [185, 296] width 257 height 189
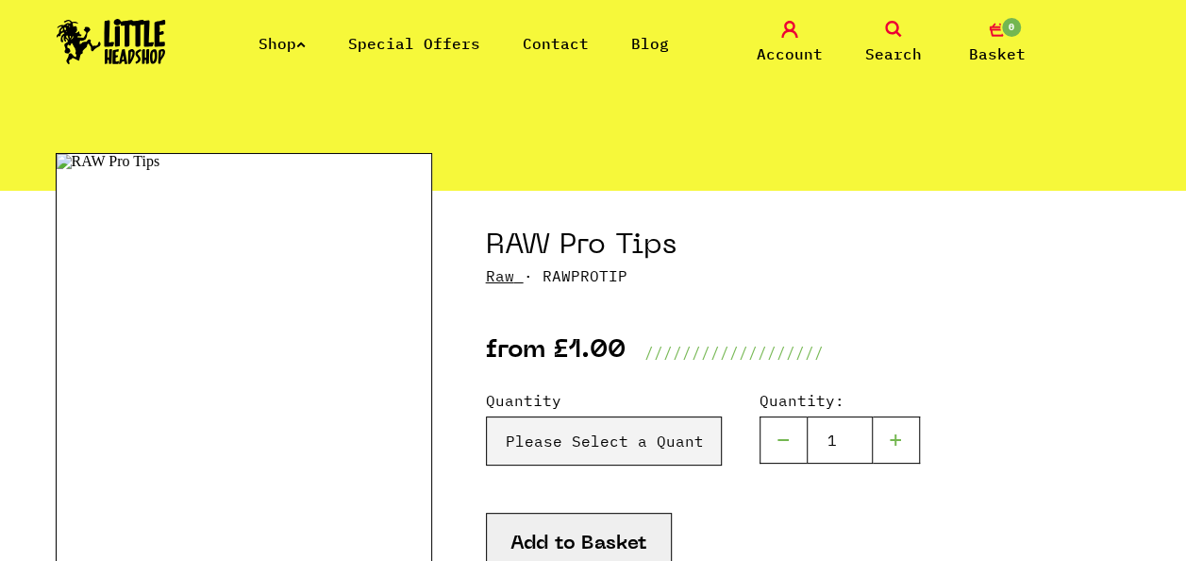
scroll to position [283, 0]
